Goal: Find specific page/section: Find specific page/section

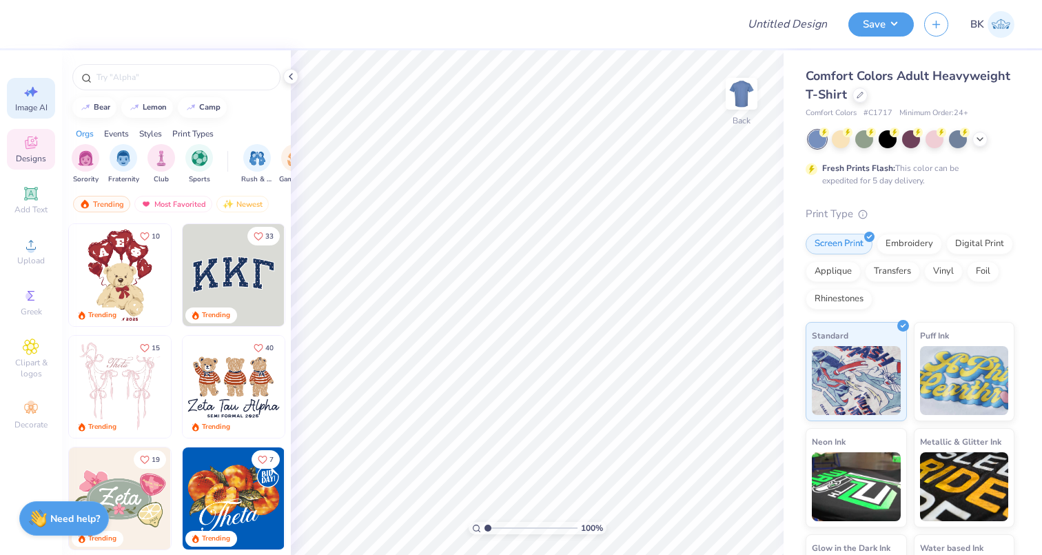
click at [36, 99] on icon at bounding box center [31, 91] width 17 height 17
select select "4"
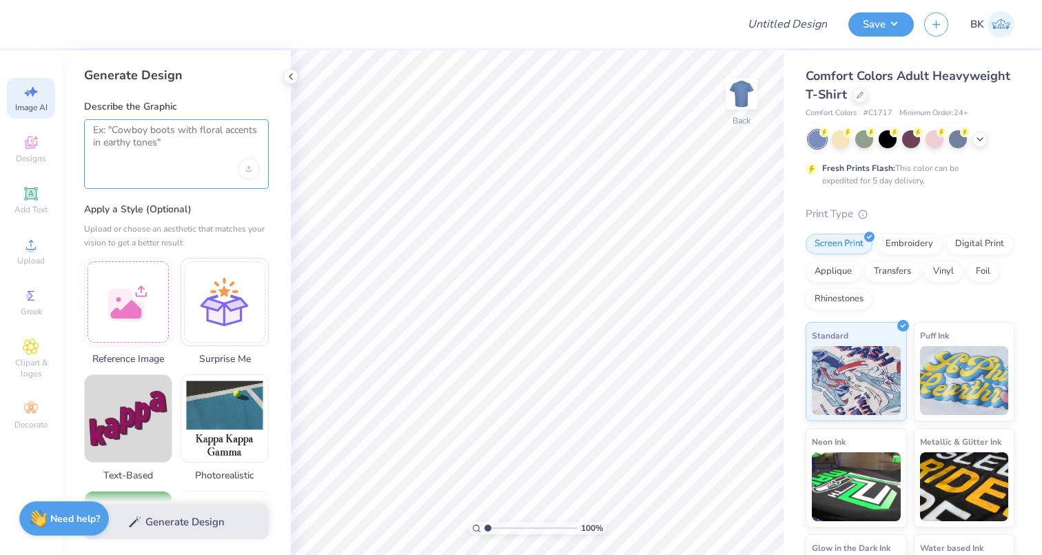
click at [111, 130] on textarea at bounding box center [176, 141] width 167 height 34
click at [862, 94] on div at bounding box center [859, 93] width 15 height 15
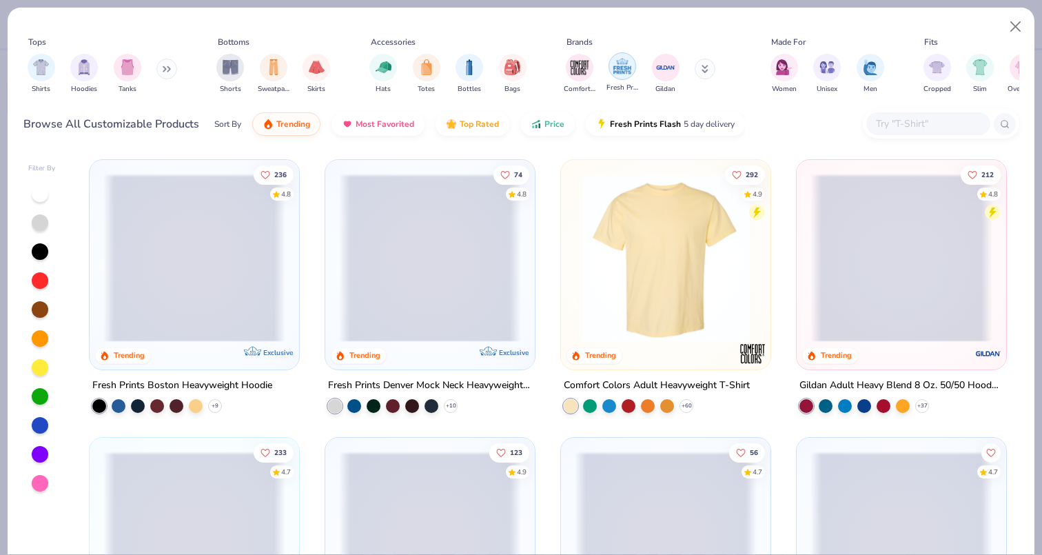
click at [618, 71] on img "filter for Fresh Prints" at bounding box center [622, 66] width 21 height 21
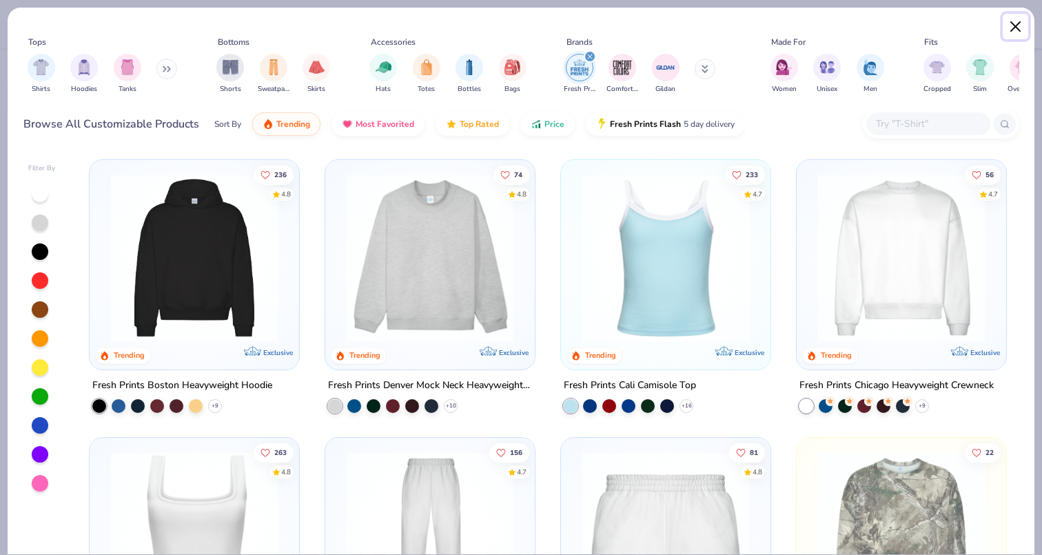
click at [1017, 28] on button "Close" at bounding box center [1016, 27] width 26 height 26
